Goal: Task Accomplishment & Management: Use online tool/utility

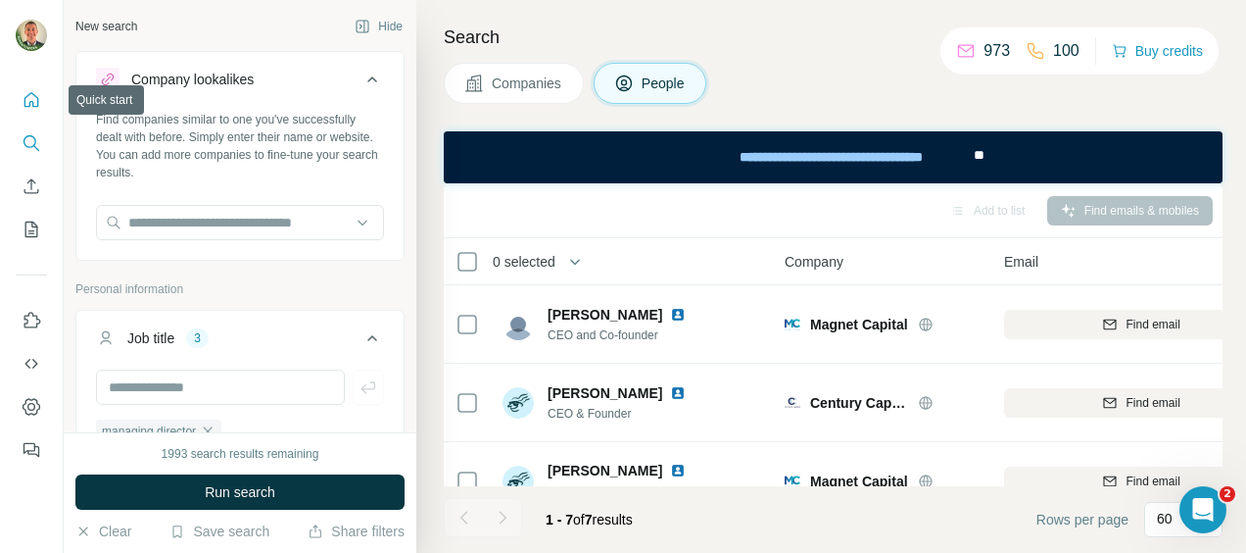
click at [28, 96] on icon "Quick start" at bounding box center [32, 100] width 20 height 20
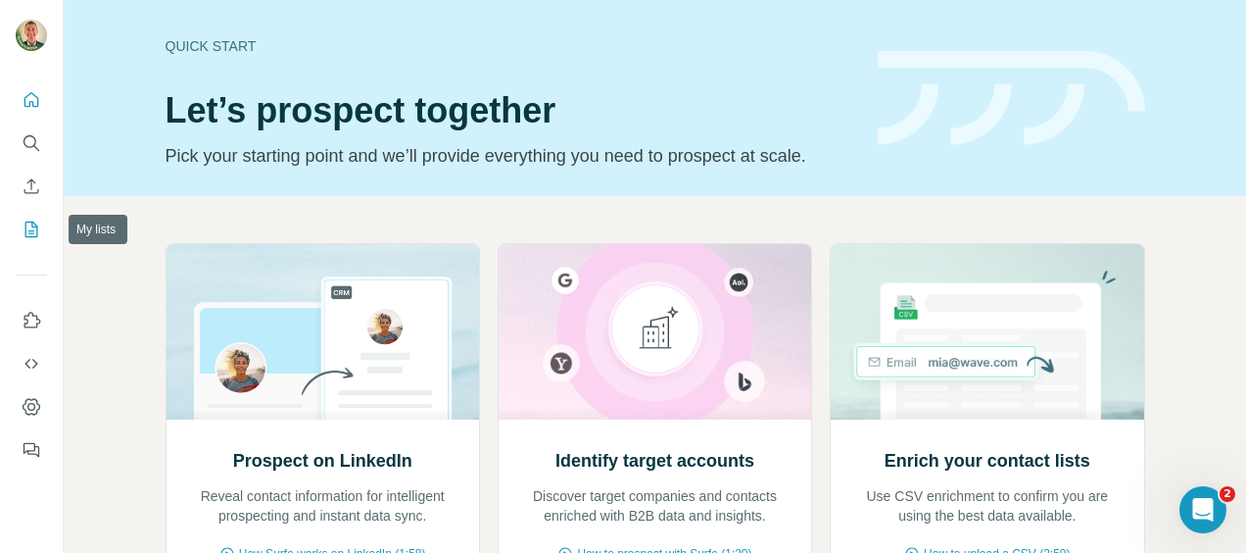
click at [31, 221] on icon "My lists" at bounding box center [33, 227] width 10 height 13
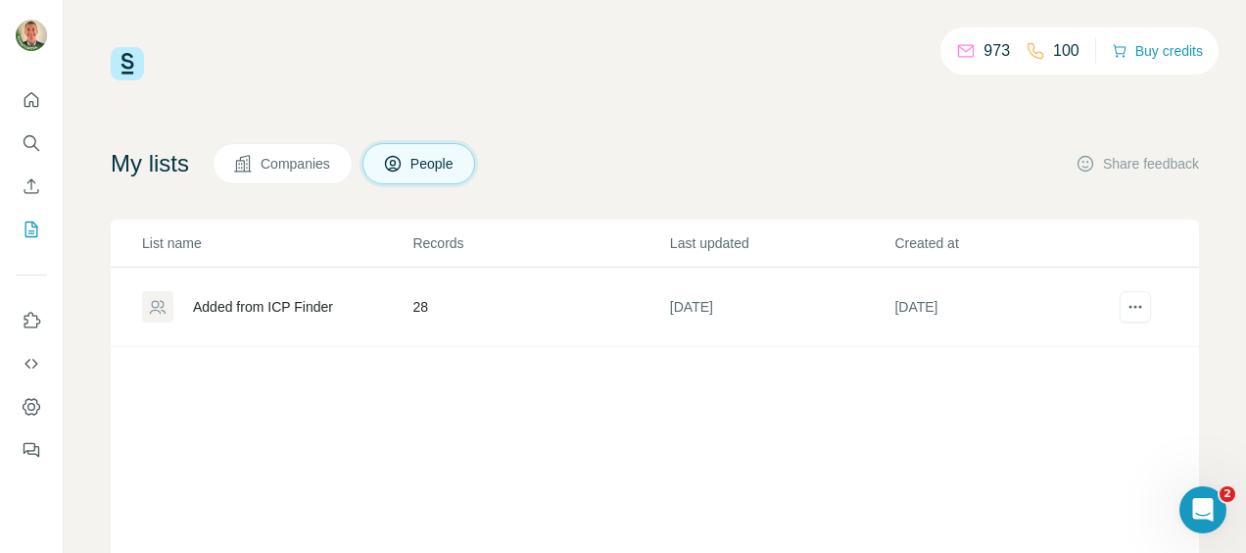
click at [276, 306] on div "Added from ICP Finder" at bounding box center [263, 307] width 140 height 20
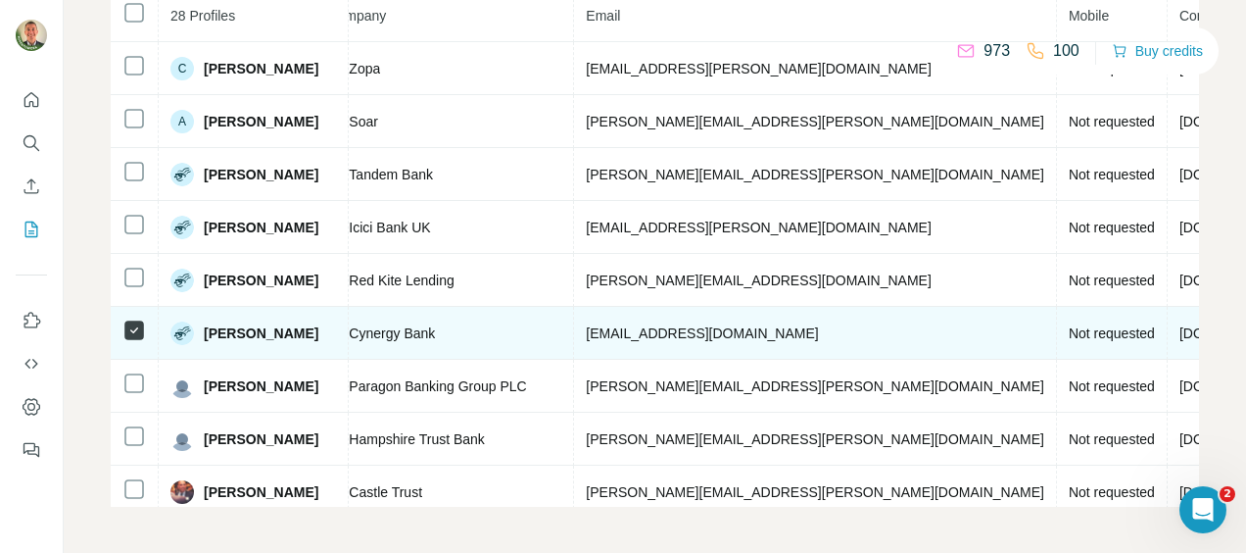
scroll to position [0, 708]
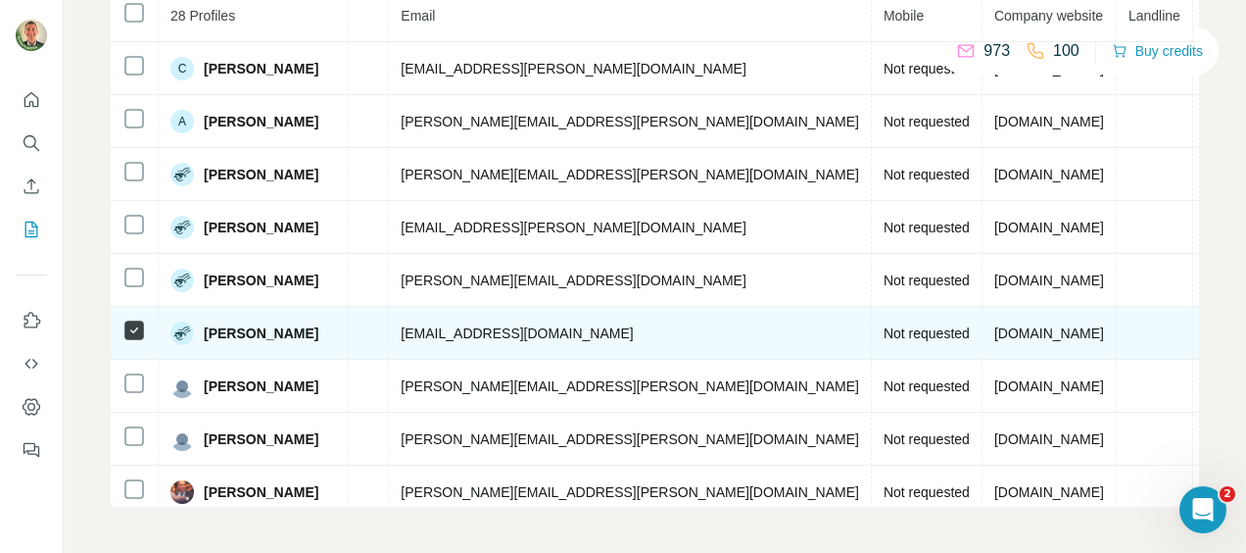
drag, startPoint x: 775, startPoint y: 312, endPoint x: 903, endPoint y: 312, distance: 128.3
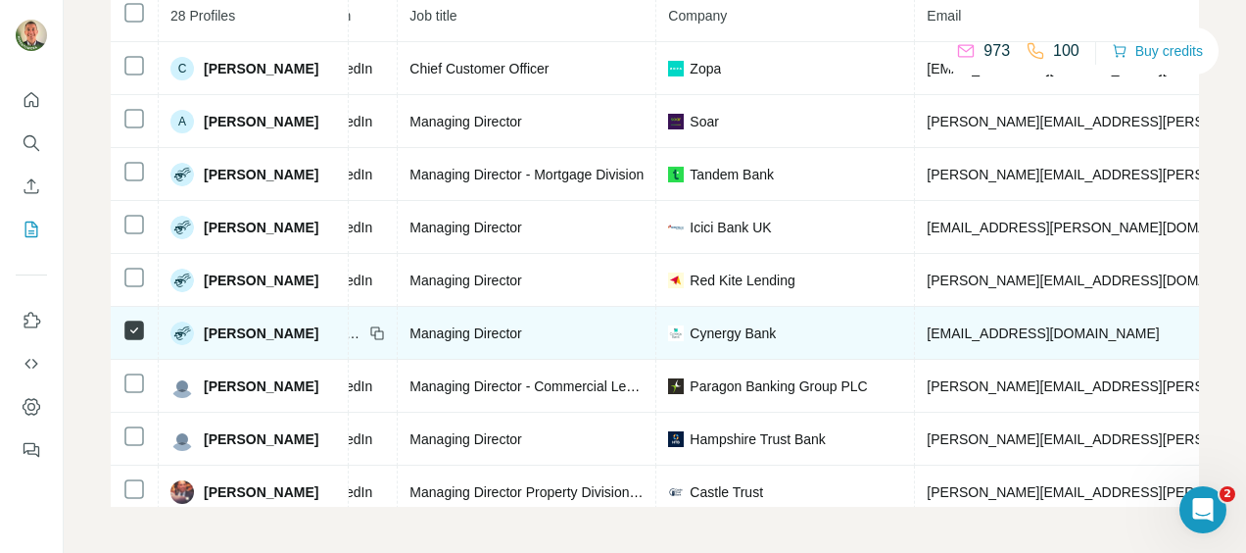
scroll to position [0, 0]
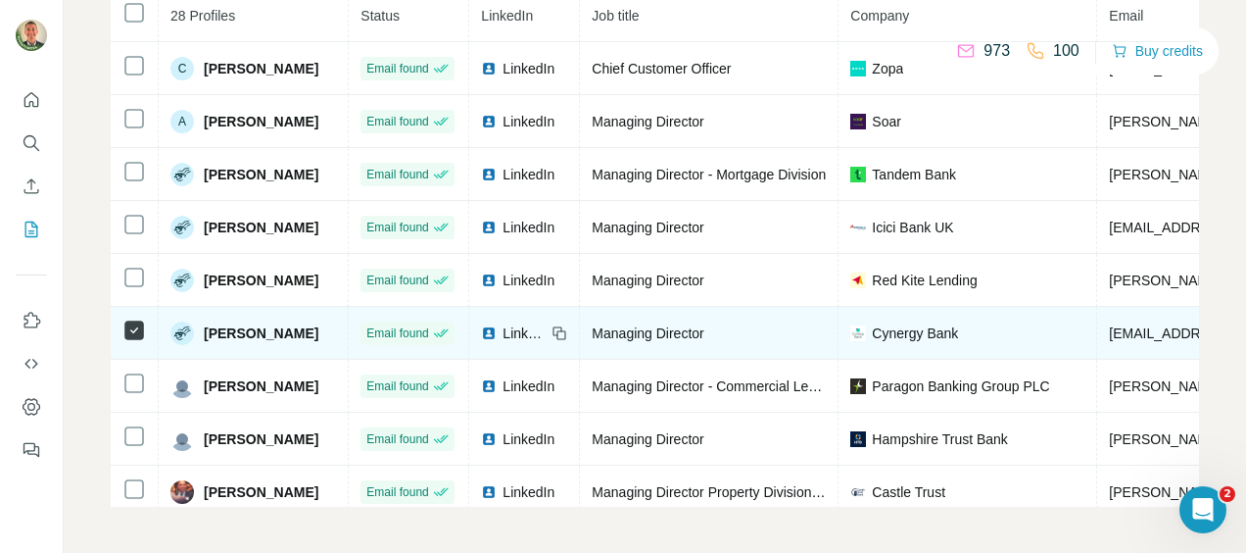
drag, startPoint x: 994, startPoint y: 324, endPoint x: 509, endPoint y: 343, distance: 485.3
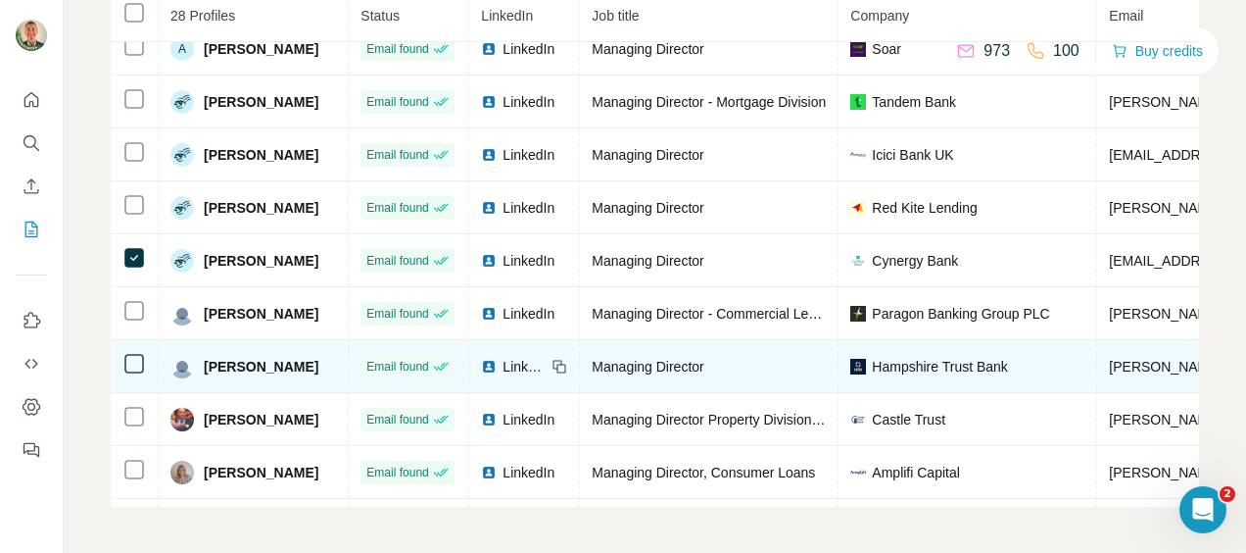
scroll to position [47, 0]
